Goal: Check status: Check status

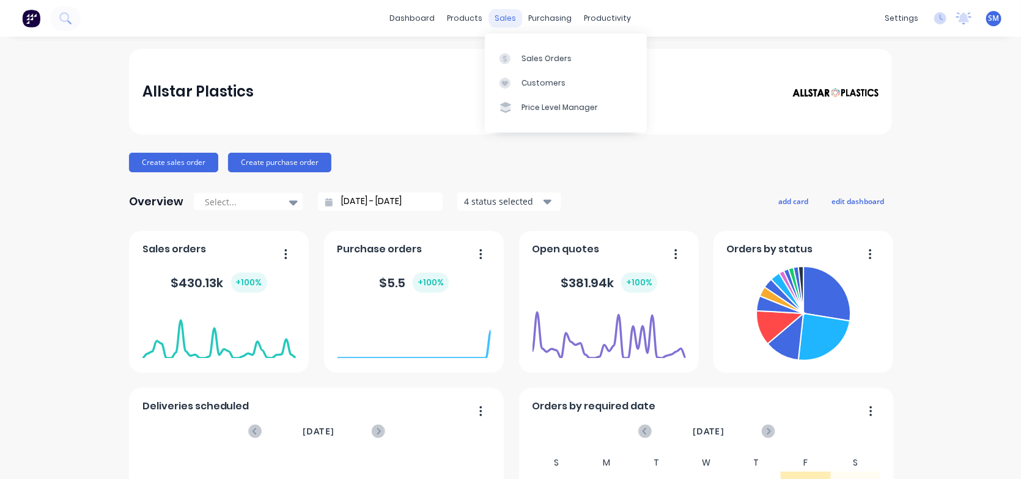
click at [504, 13] on div "sales" at bounding box center [506, 18] width 34 height 18
click at [529, 55] on div "Sales Orders" at bounding box center [546, 58] width 50 height 11
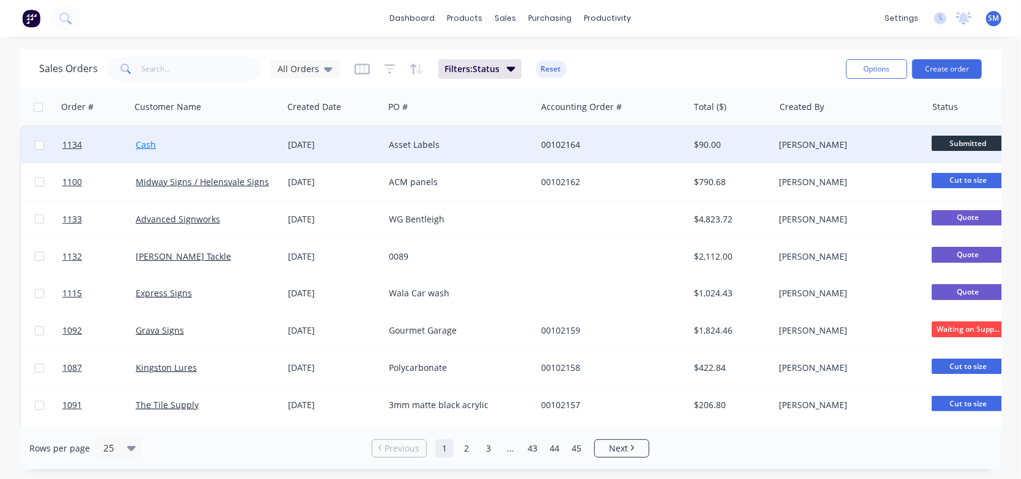
click at [145, 149] on link "Cash" at bounding box center [146, 145] width 20 height 12
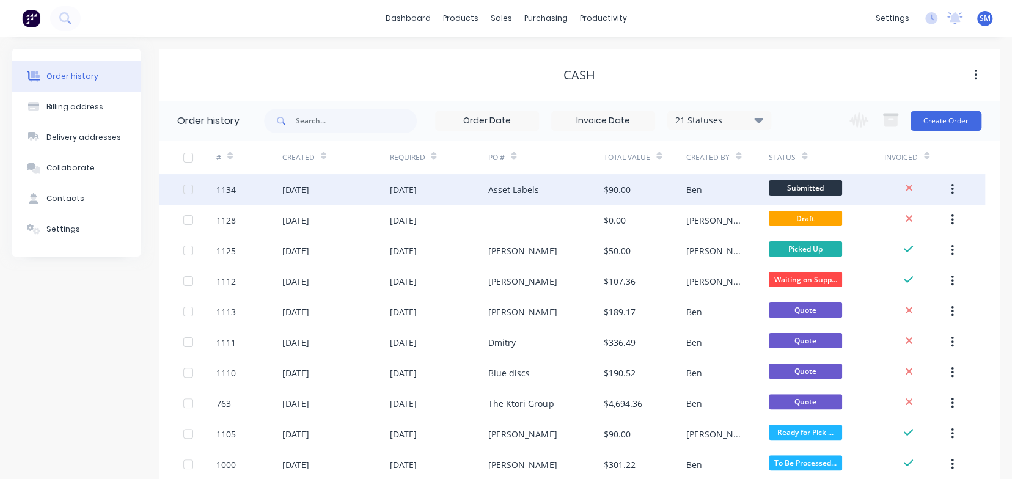
click at [949, 186] on button "button" at bounding box center [952, 189] width 29 height 22
click at [954, 189] on button "button" at bounding box center [952, 189] width 29 height 22
click at [373, 189] on div "[DATE]" at bounding box center [335, 189] width 107 height 31
